Goal: Transaction & Acquisition: Purchase product/service

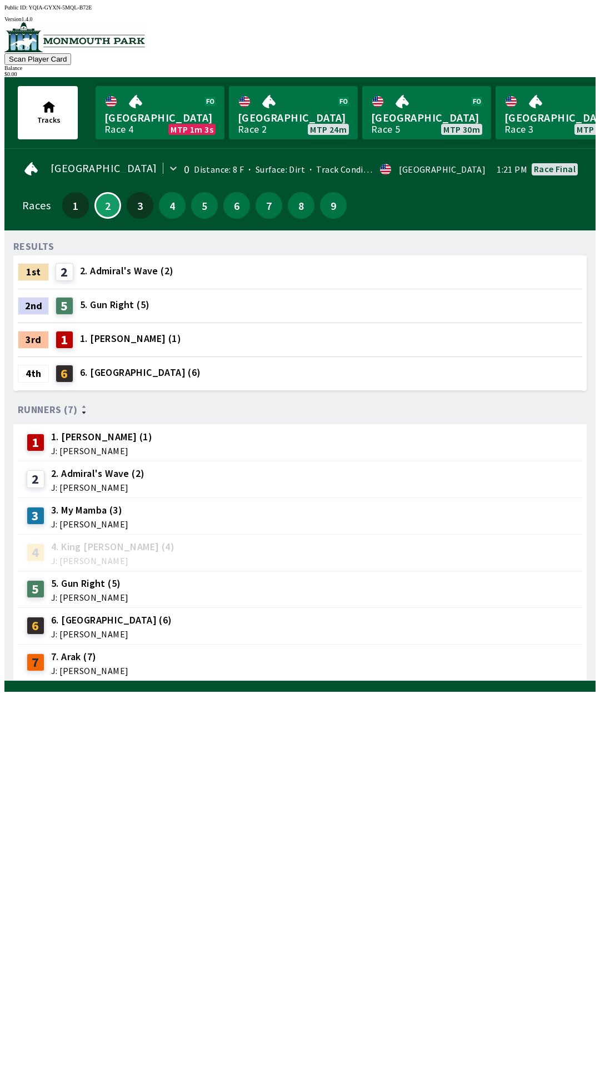
click at [94, 192] on button "2" at bounding box center [107, 205] width 27 height 27
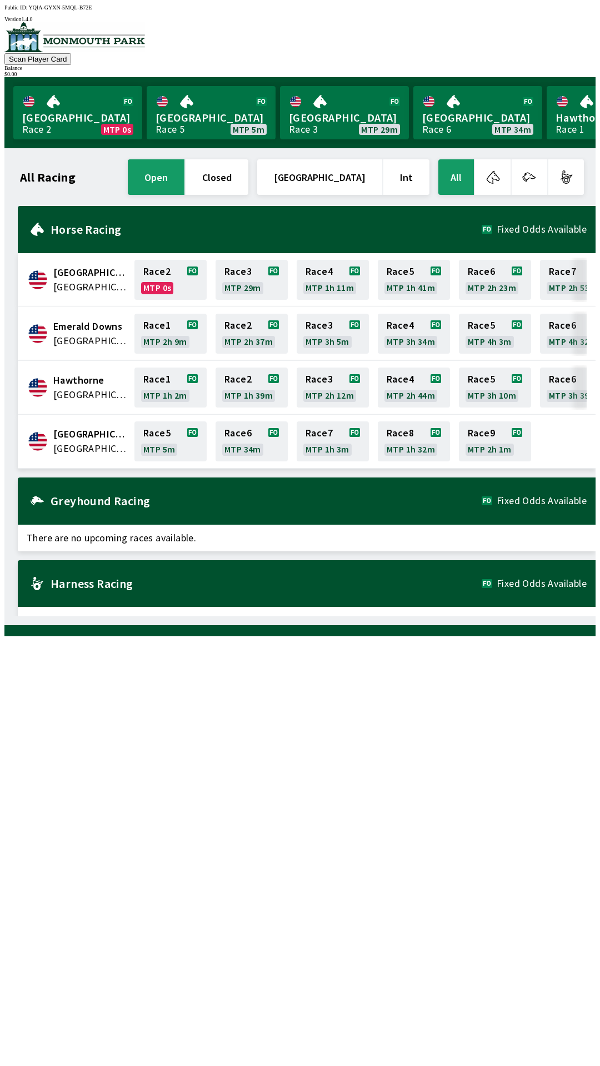
click at [67, 157] on div "All Racing open closed United States Int All" at bounding box center [302, 177] width 568 height 40
click at [54, 173] on h1 "All Racing" at bounding box center [48, 177] width 56 height 9
click at [184, 170] on button "open" at bounding box center [156, 177] width 57 height 36
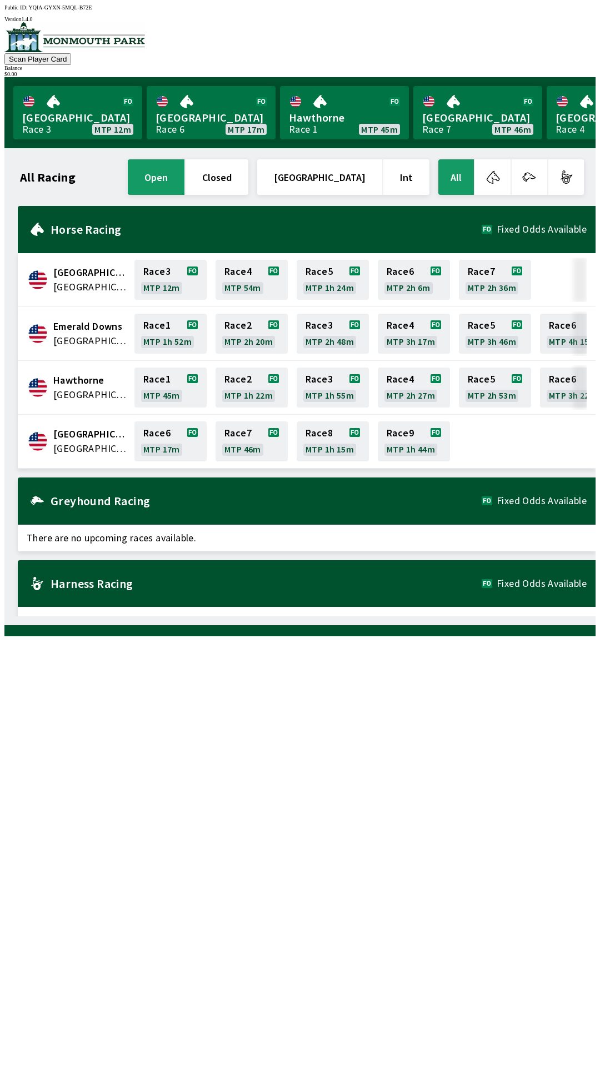
click at [128, 159] on button "open" at bounding box center [156, 177] width 57 height 36
click at [319, 443] on link "Race 8 MTP 1h 15m" at bounding box center [333, 441] width 72 height 40
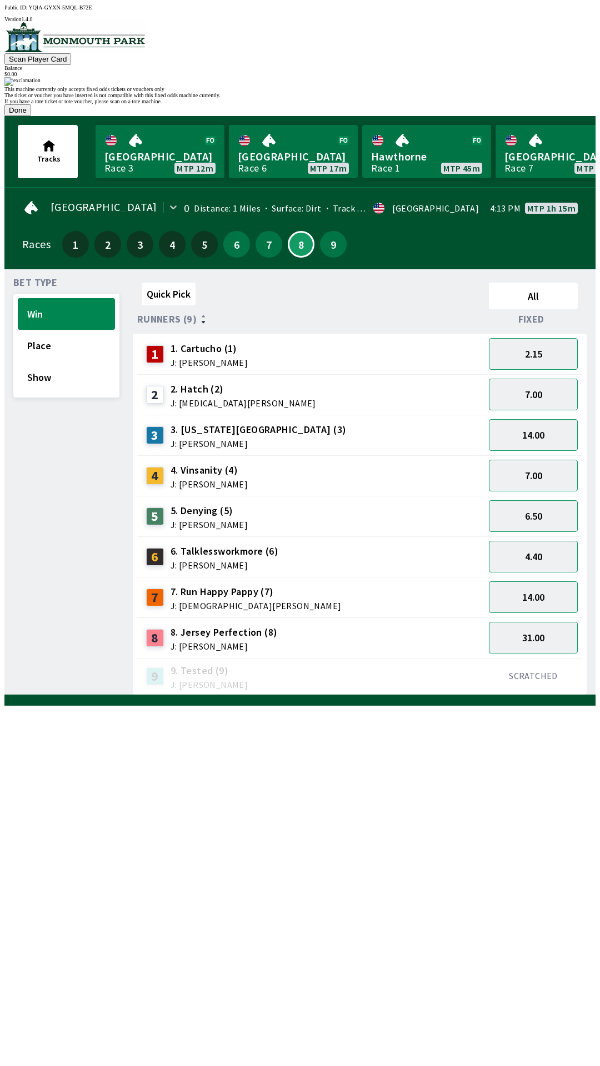
click at [31, 116] on button "Done" at bounding box center [17, 110] width 27 height 12
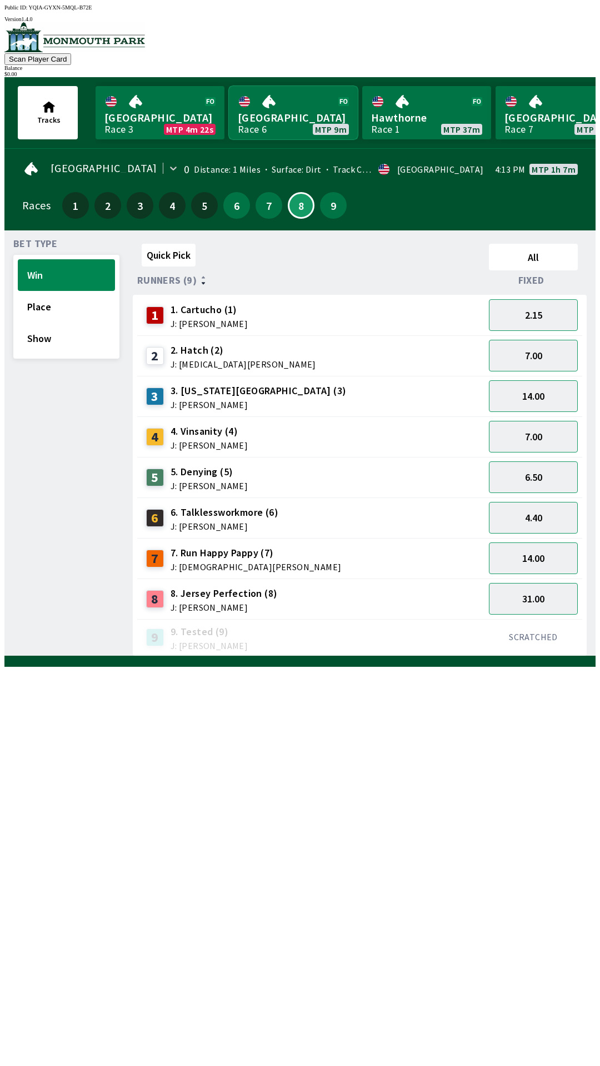
click at [261, 117] on link "[GEOGRAPHIC_DATA] Race 6 MTP 9m" at bounding box center [293, 112] width 129 height 53
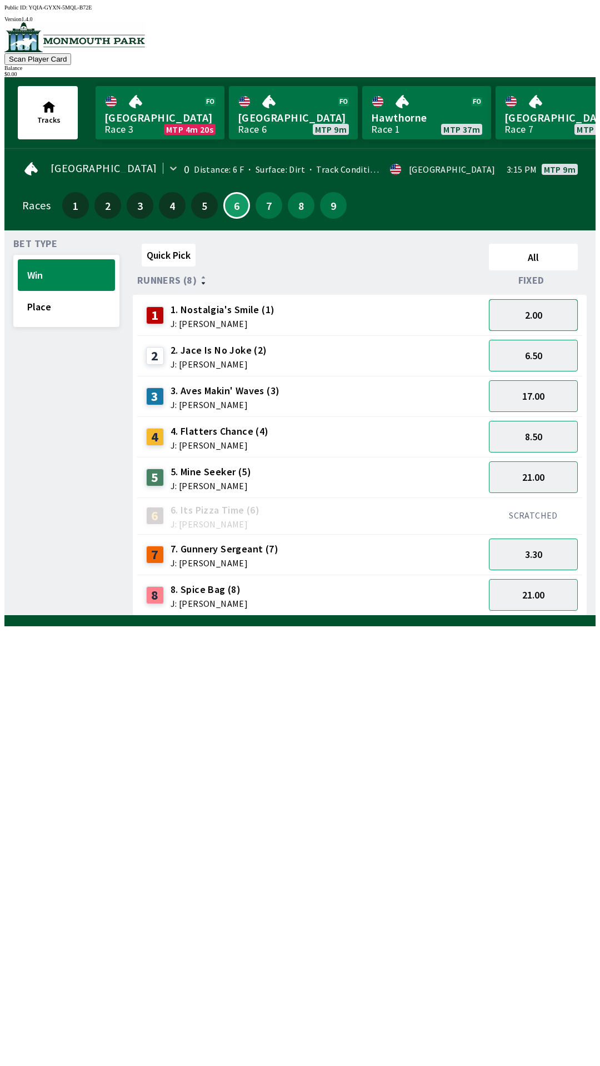
click at [567, 299] on button "2.00" at bounding box center [533, 315] width 89 height 32
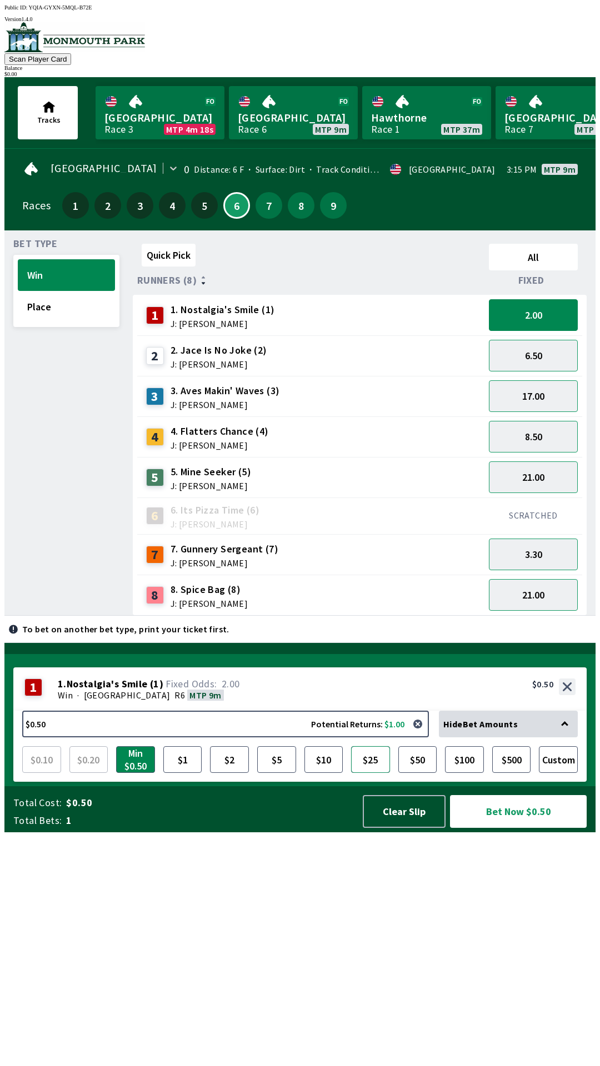
click at [369, 773] on button "$25" at bounding box center [370, 759] width 39 height 27
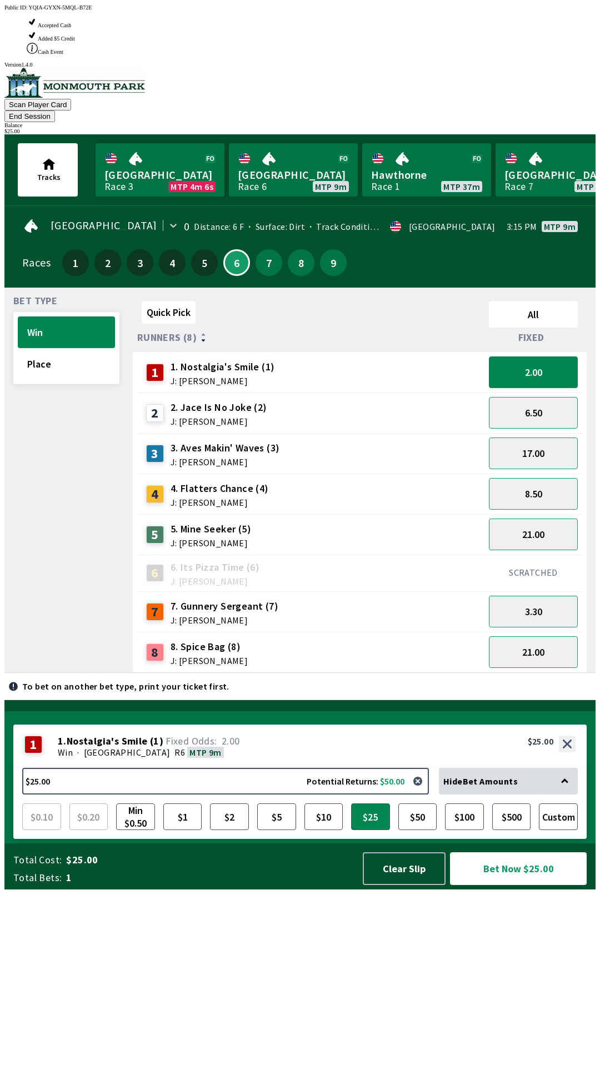
click at [493, 885] on button "Bet Now $25.00" at bounding box center [518, 868] width 137 height 33
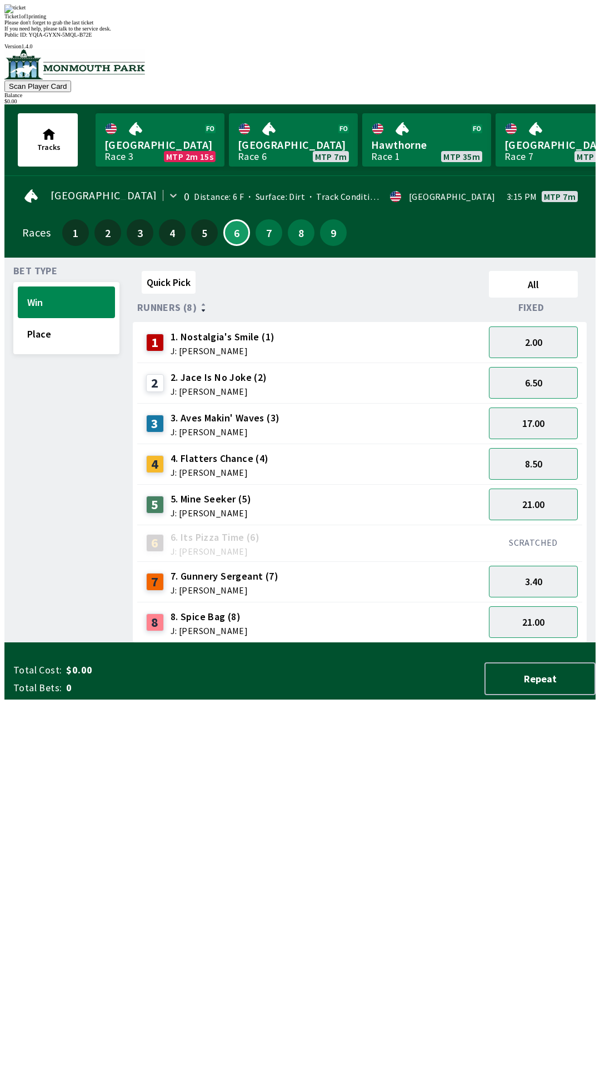
click at [199, 643] on div "Quick Pick All Runners (8) Fixed 1 1. Nostalgia's Smile (1) J: [PERSON_NAME] 2.…" at bounding box center [364, 455] width 463 height 377
